Goal: Use online tool/utility: Utilize a website feature to perform a specific function

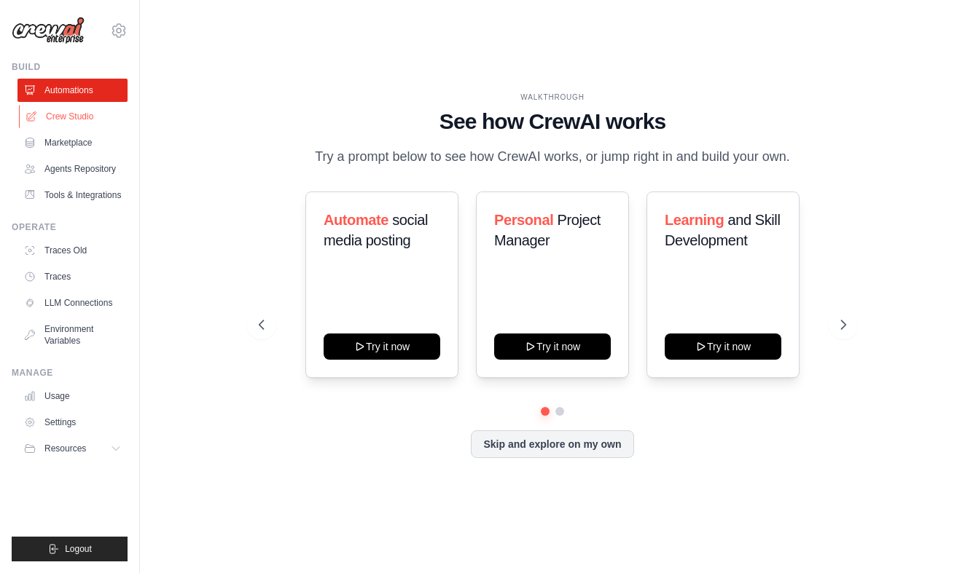
click at [84, 114] on link "Crew Studio" at bounding box center [74, 116] width 110 height 23
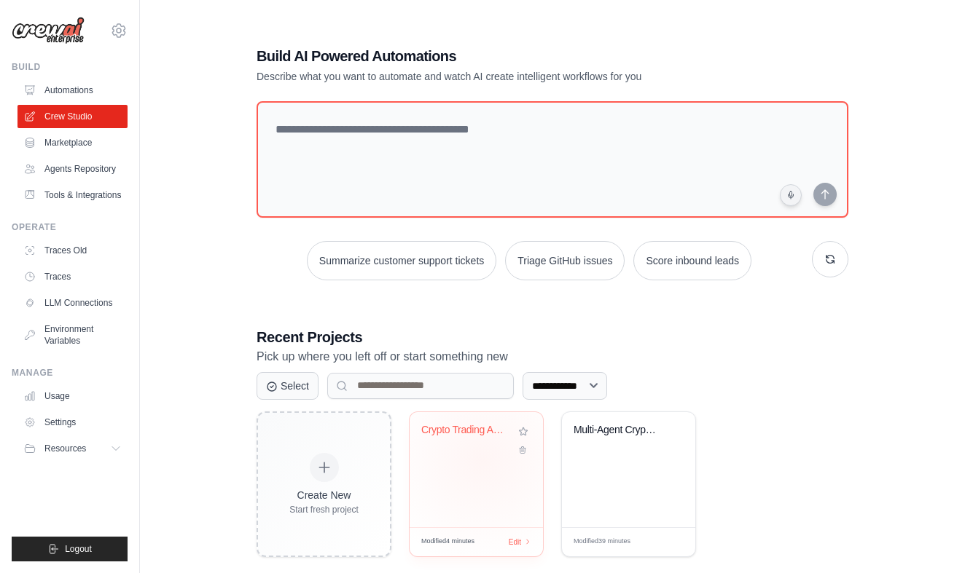
click at [482, 460] on div "Crypto Trading Analysis Crew" at bounding box center [476, 469] width 133 height 115
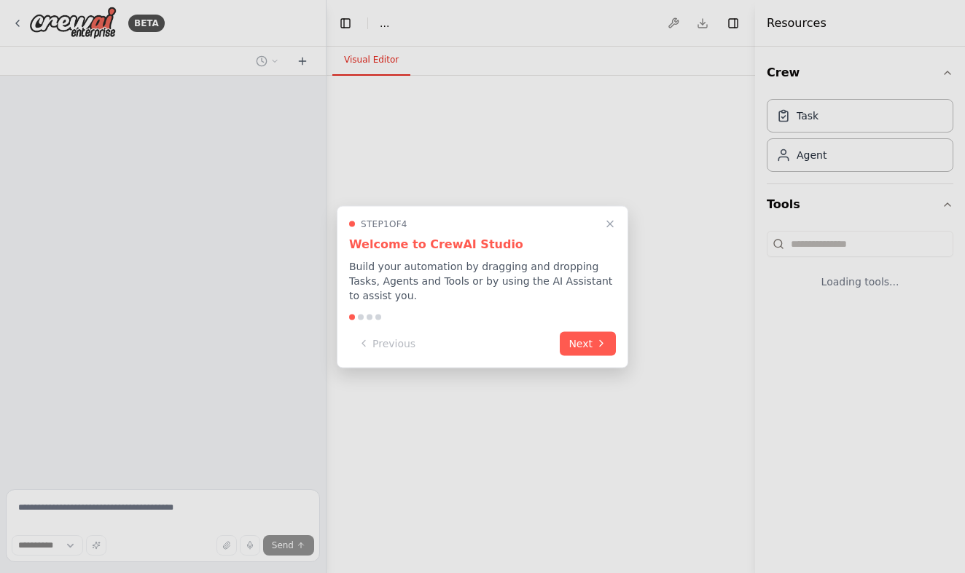
select select "****"
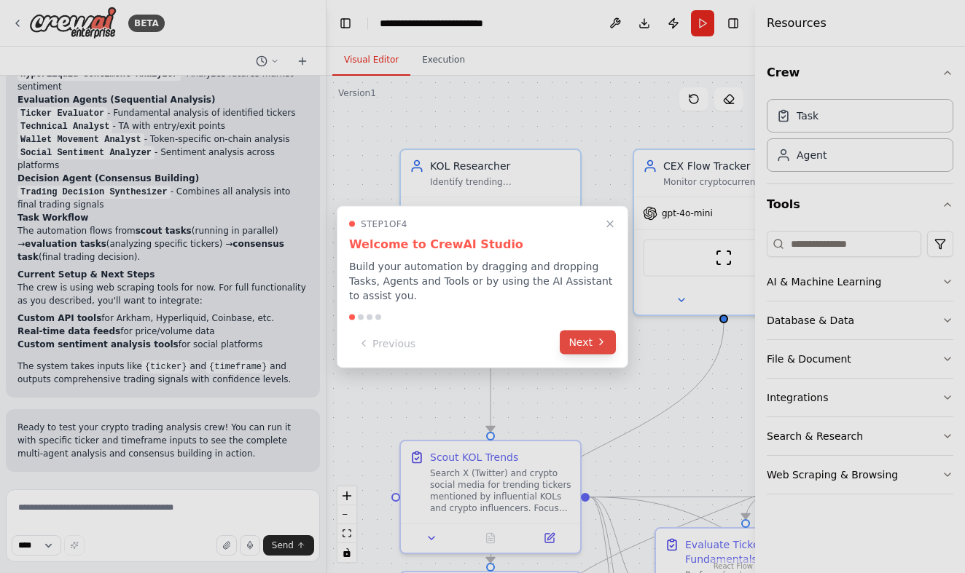
click at [591, 340] on button "Next" at bounding box center [588, 342] width 56 height 24
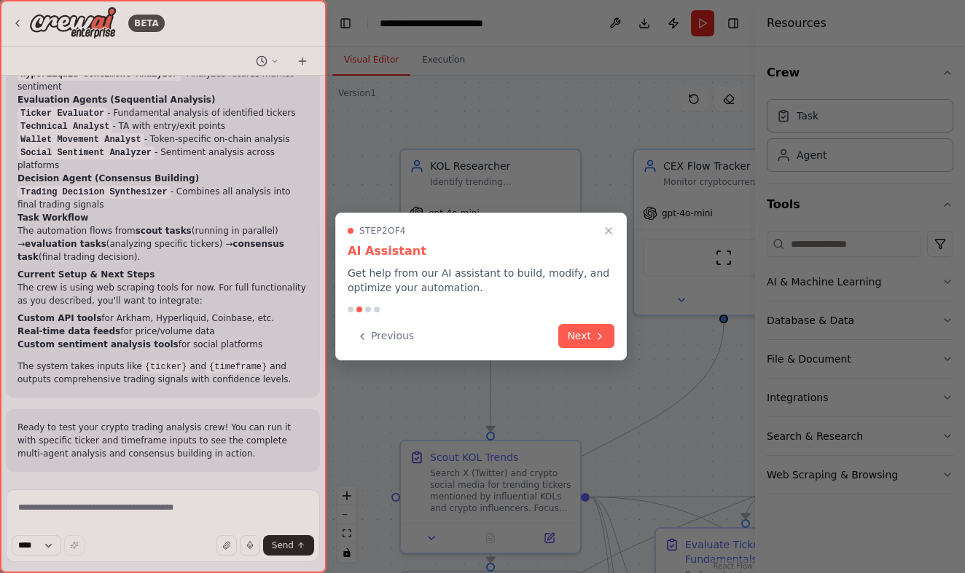
click at [591, 340] on button "Next" at bounding box center [586, 336] width 56 height 24
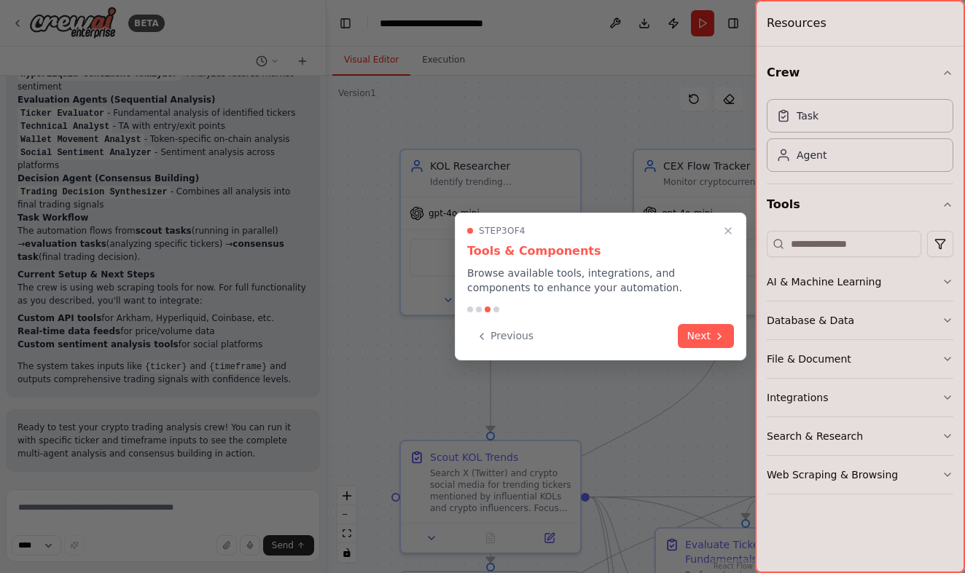
scroll to position [5542, 0]
click at [700, 336] on button "Next" at bounding box center [706, 335] width 56 height 24
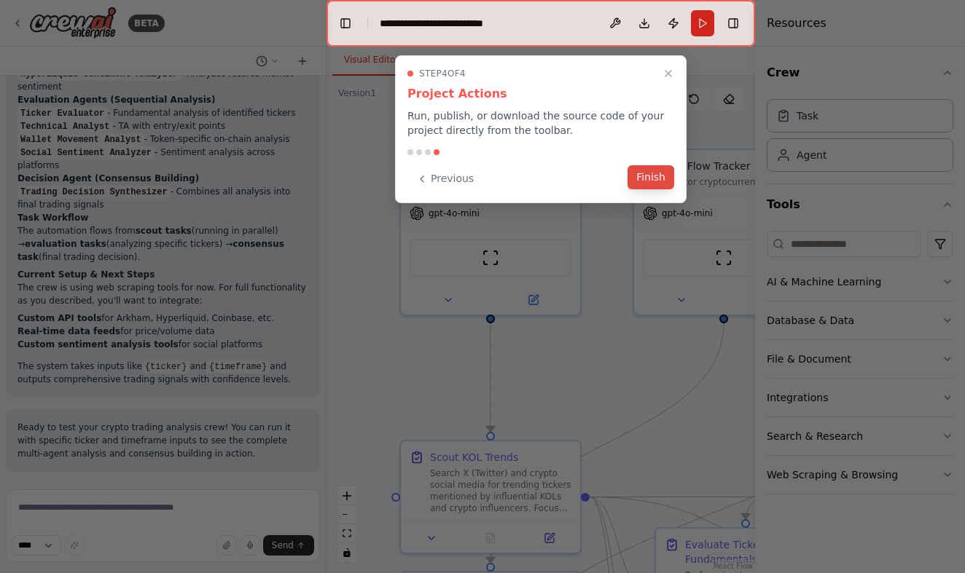
click at [651, 182] on button "Finish" at bounding box center [650, 177] width 47 height 24
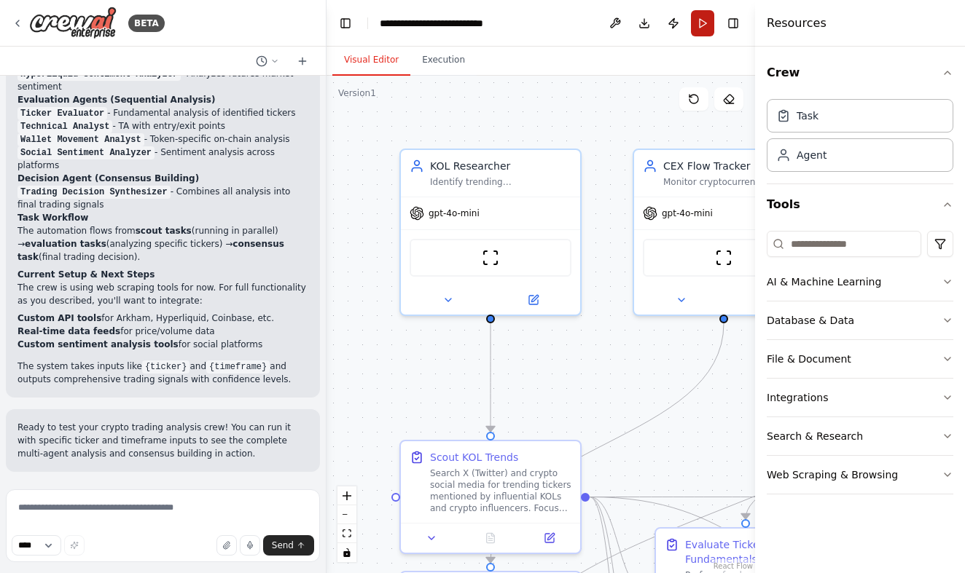
click at [703, 26] on button "Run" at bounding box center [702, 23] width 23 height 26
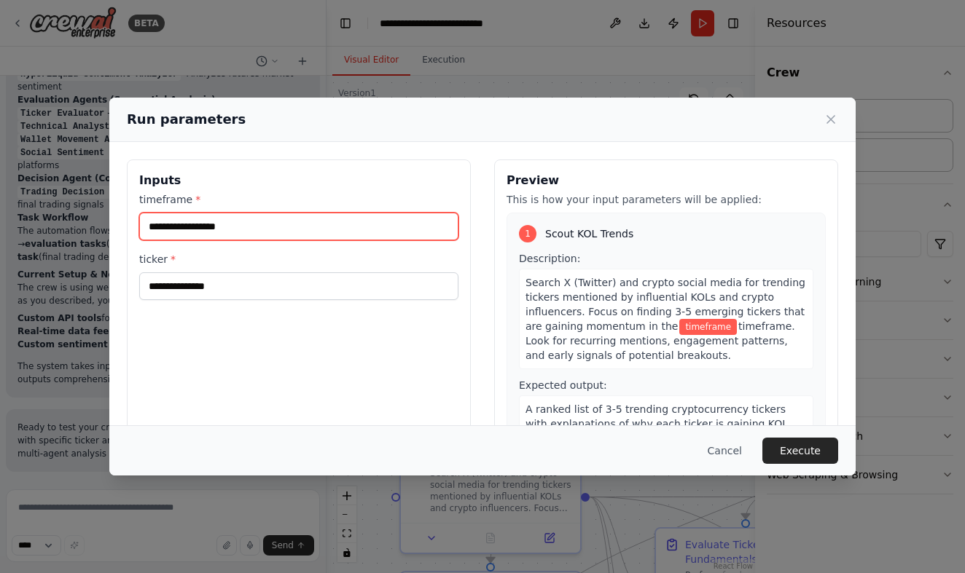
click at [360, 219] on input "timeframe *" at bounding box center [298, 227] width 319 height 28
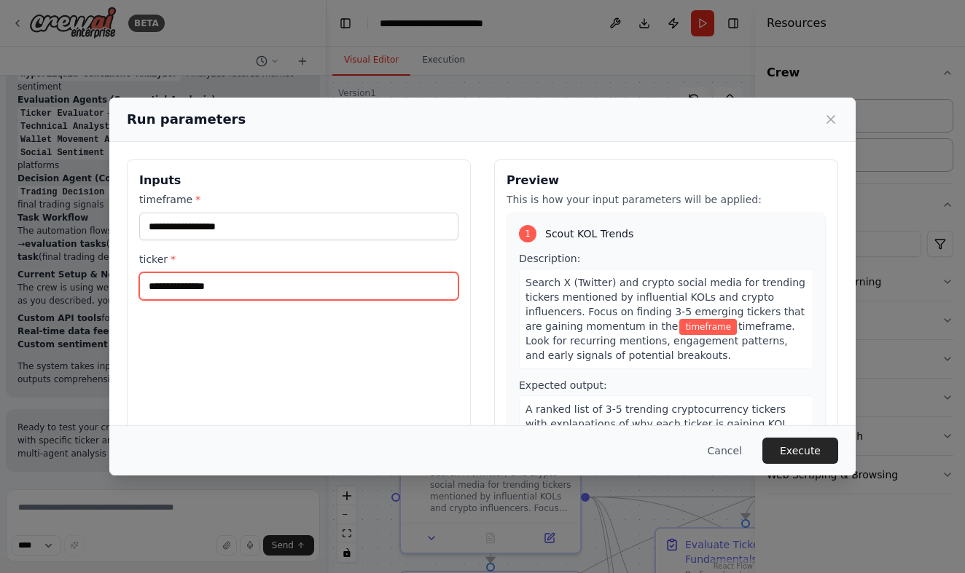
click at [285, 283] on input "ticker *" at bounding box center [298, 287] width 319 height 28
type input "**********"
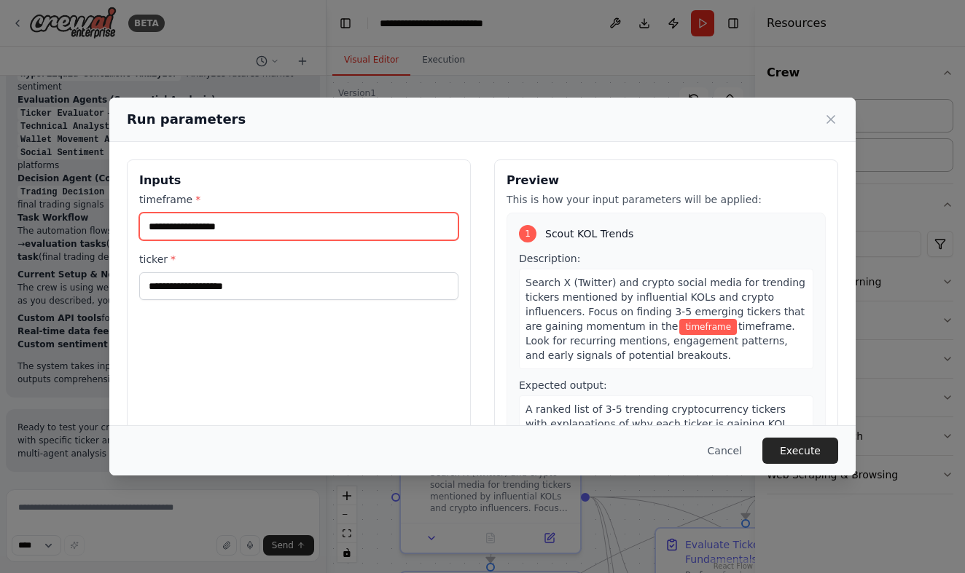
click at [256, 220] on input "timeframe *" at bounding box center [298, 227] width 319 height 28
type input "**********"
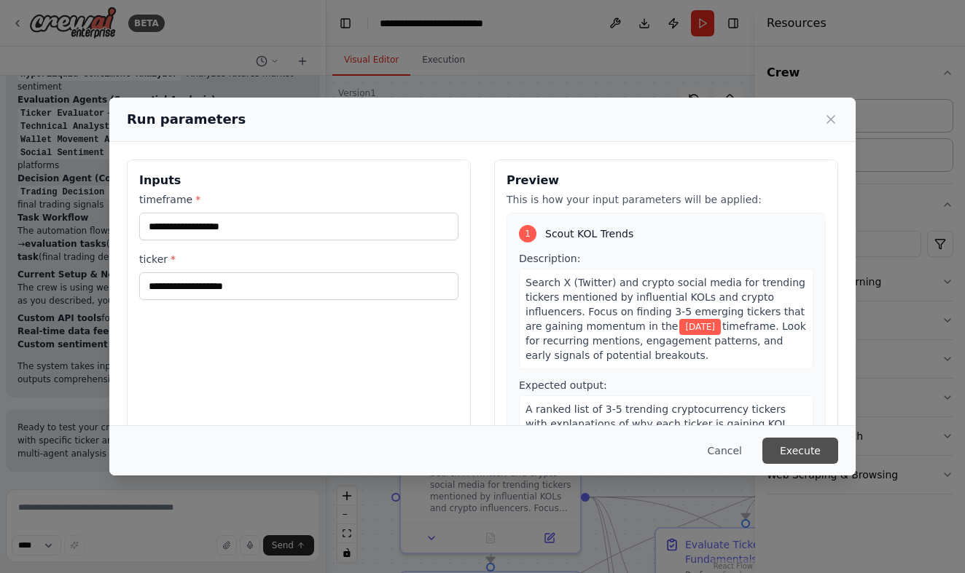
click at [820, 458] on button "Execute" at bounding box center [800, 451] width 76 height 26
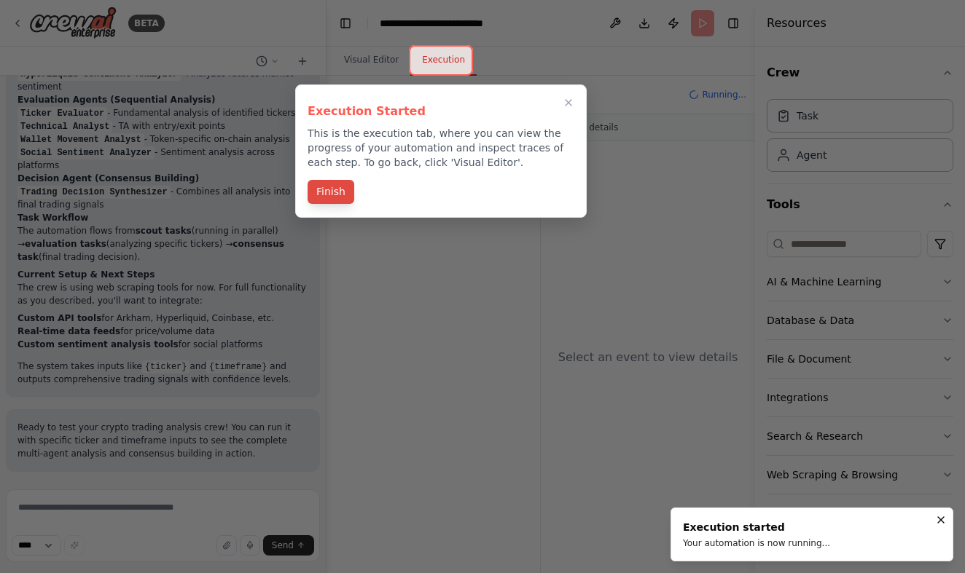
click at [340, 189] on button "Finish" at bounding box center [331, 192] width 47 height 24
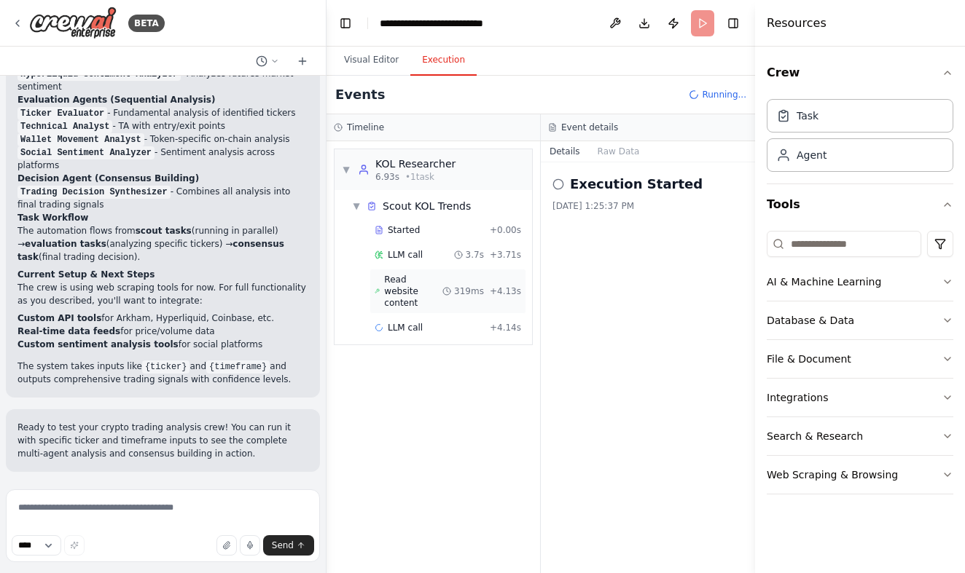
click at [418, 290] on span "Read website content" at bounding box center [413, 291] width 58 height 35
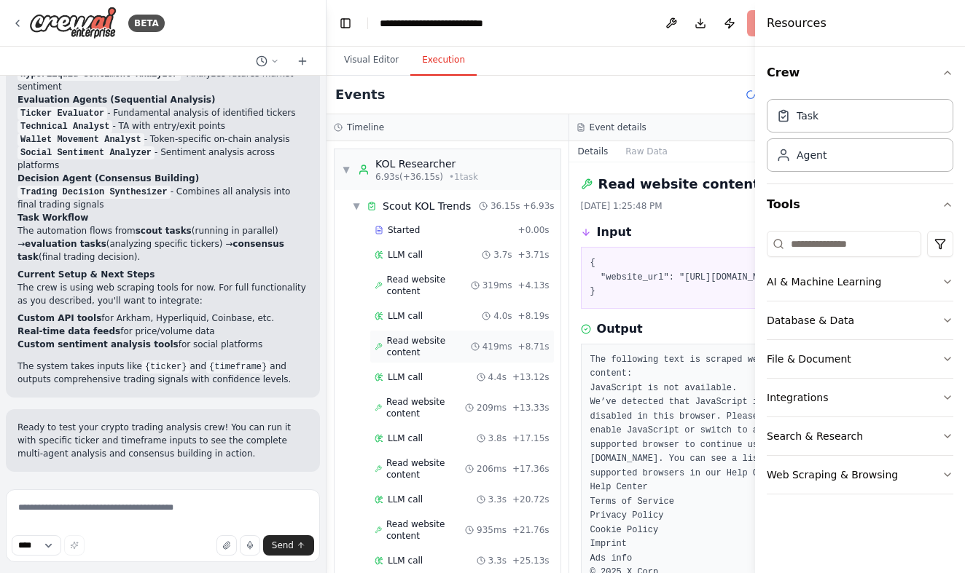
scroll to position [192, 0]
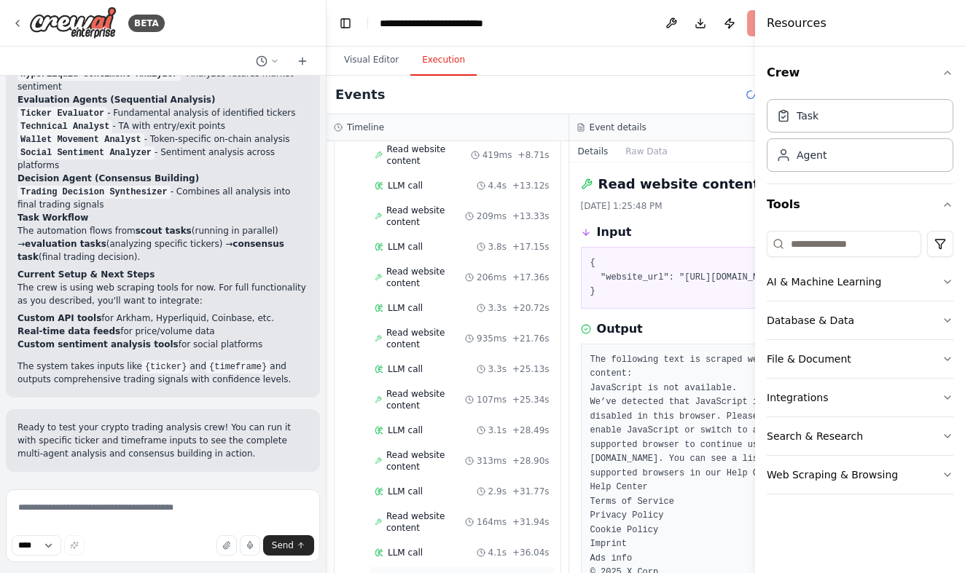
click at [434, 567] on div "Completed + 36.15s" at bounding box center [461, 578] width 185 height 22
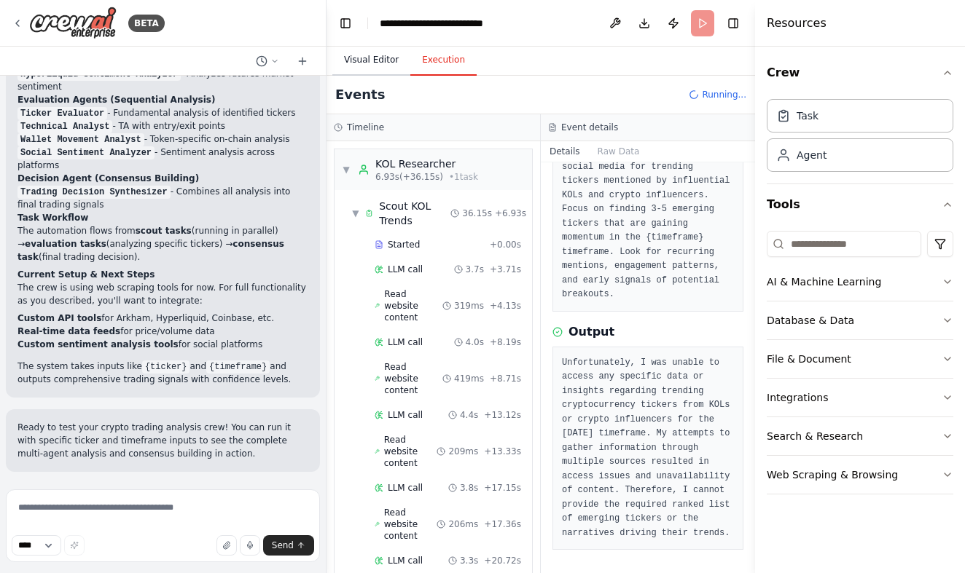
scroll to position [0, 0]
click at [381, 60] on button "Visual Editor" at bounding box center [371, 60] width 78 height 31
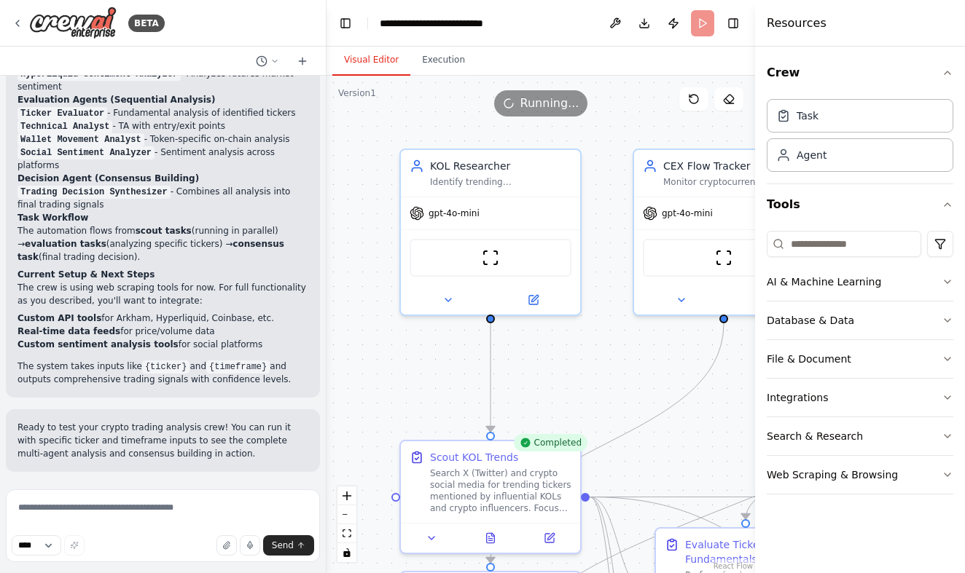
click at [552, 104] on span "Running..." at bounding box center [549, 103] width 59 height 17
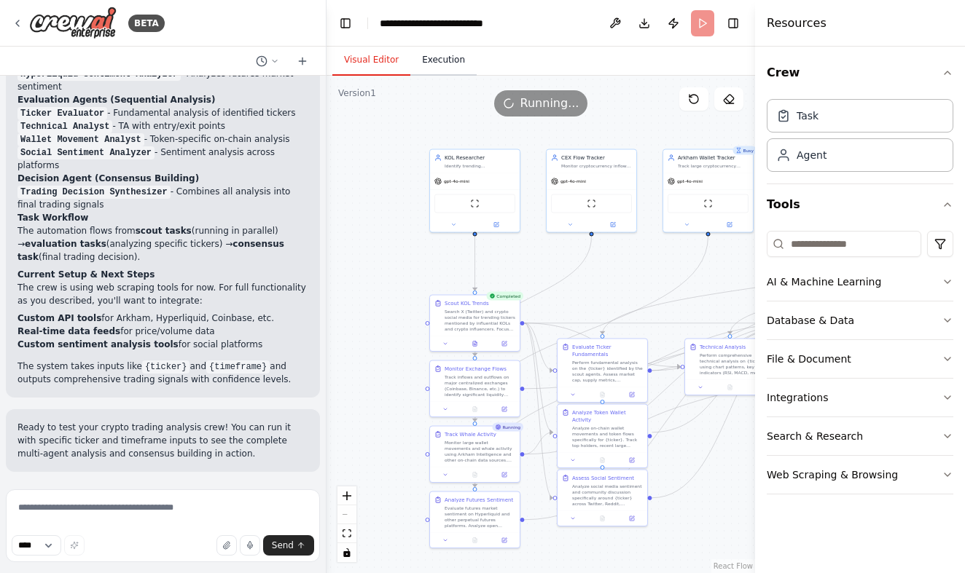
click at [438, 56] on button "Execution" at bounding box center [443, 60] width 66 height 31
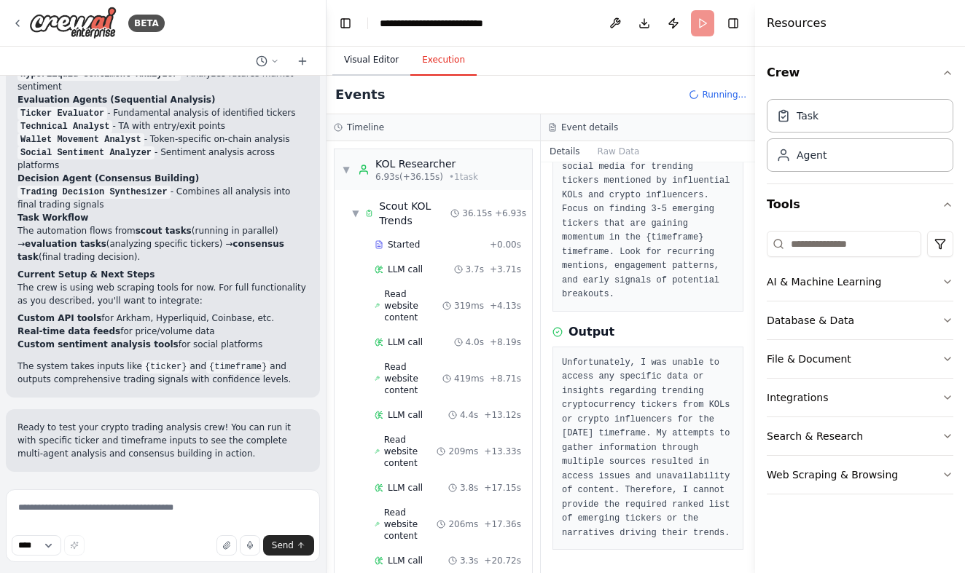
click at [367, 56] on button "Visual Editor" at bounding box center [371, 60] width 78 height 31
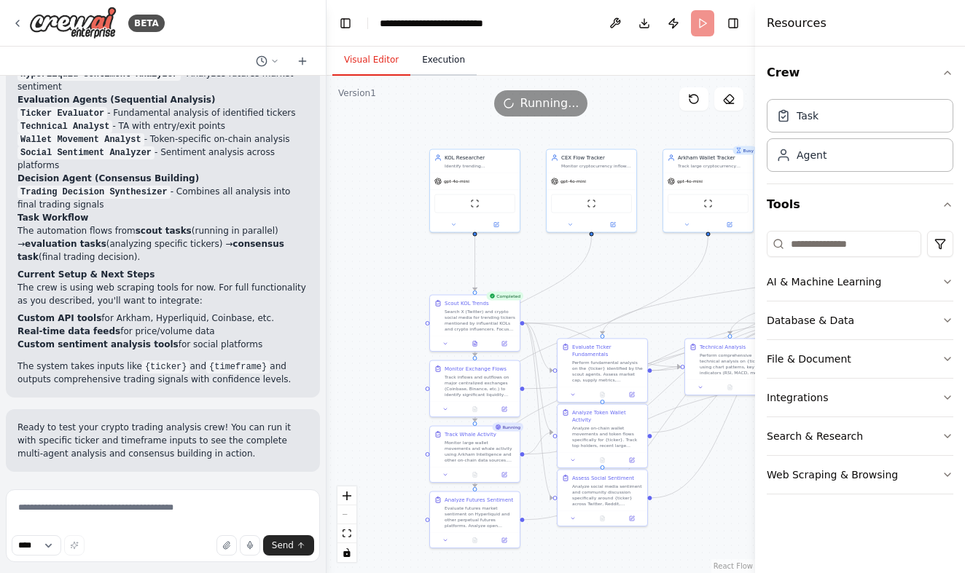
click at [458, 71] on button "Execution" at bounding box center [443, 60] width 66 height 31
